Goal: Book appointment/travel/reservation

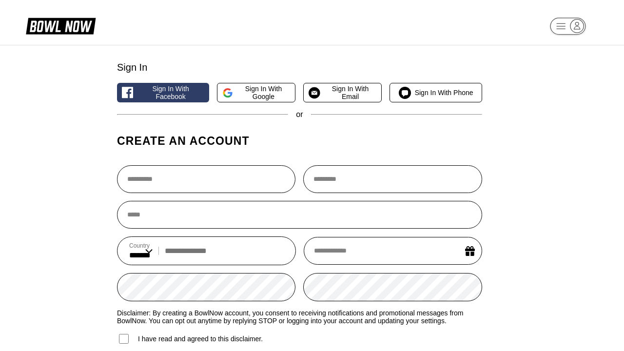
select select "**"
click at [342, 94] on span "Sign in with Email" at bounding box center [350, 93] width 53 height 16
